Goal: Find specific page/section: Find specific page/section

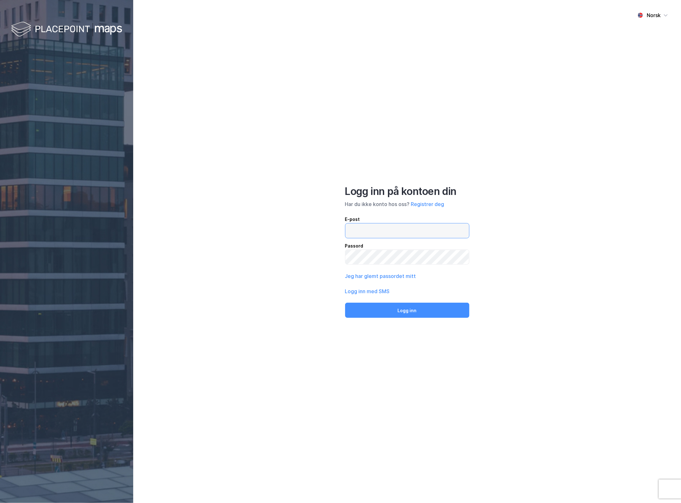
click at [388, 231] on input "email" at bounding box center [407, 231] width 124 height 15
type input "[EMAIL_ADDRESS][DOMAIN_NAME]"
click at [429, 303] on button "Logg inn" at bounding box center [407, 310] width 124 height 15
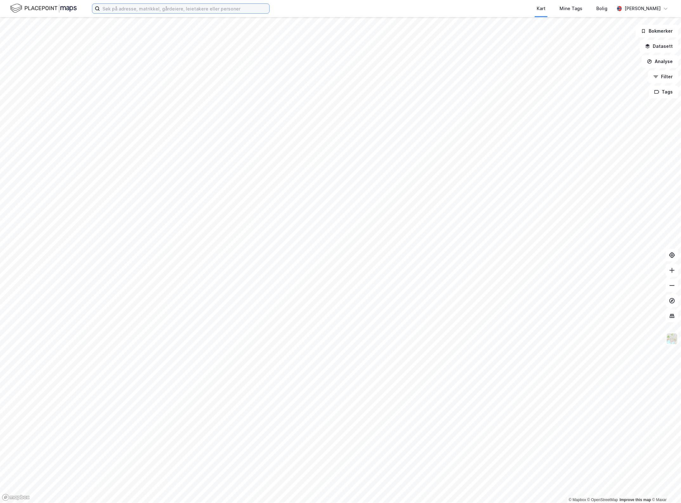
click at [264, 10] on input at bounding box center [184, 9] width 169 height 10
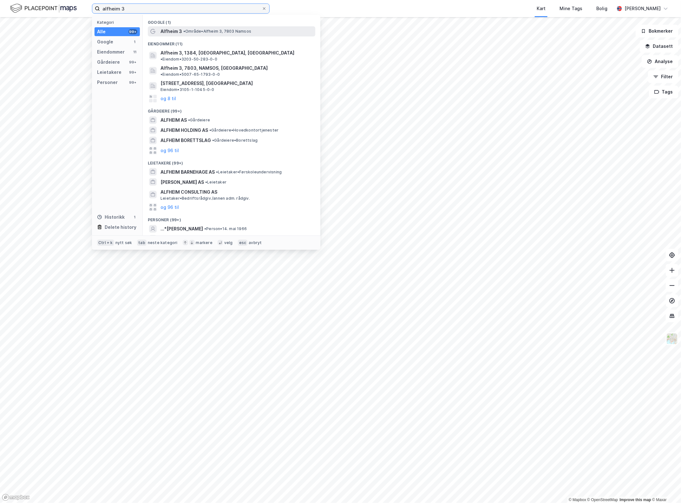
type input "alfheim 3"
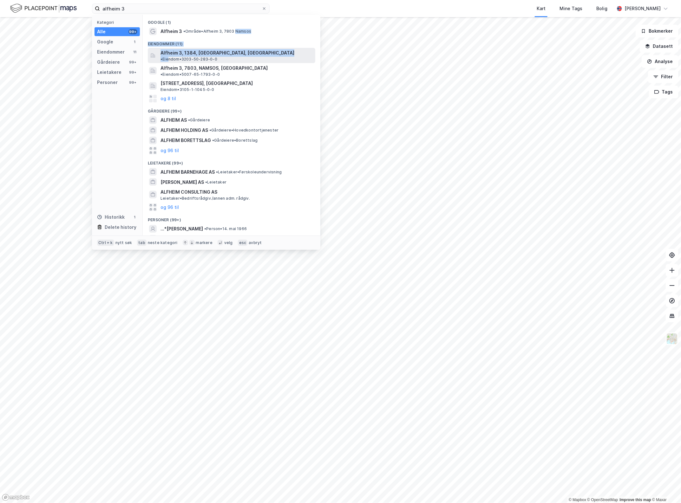
drag, startPoint x: 236, startPoint y: 33, endPoint x: 239, endPoint y: 52, distance: 19.4
click at [239, 52] on div "Google (1) Alfheim 3 • Område • Alfheim 3, 7803 [PERSON_NAME] (11) Alfheim 3, 1…" at bounding box center [232, 125] width 178 height 221
click at [217, 57] on span "• Eiendom • 3203-50-283-0-0" at bounding box center [188, 59] width 57 height 5
